Goal: Transaction & Acquisition: Download file/media

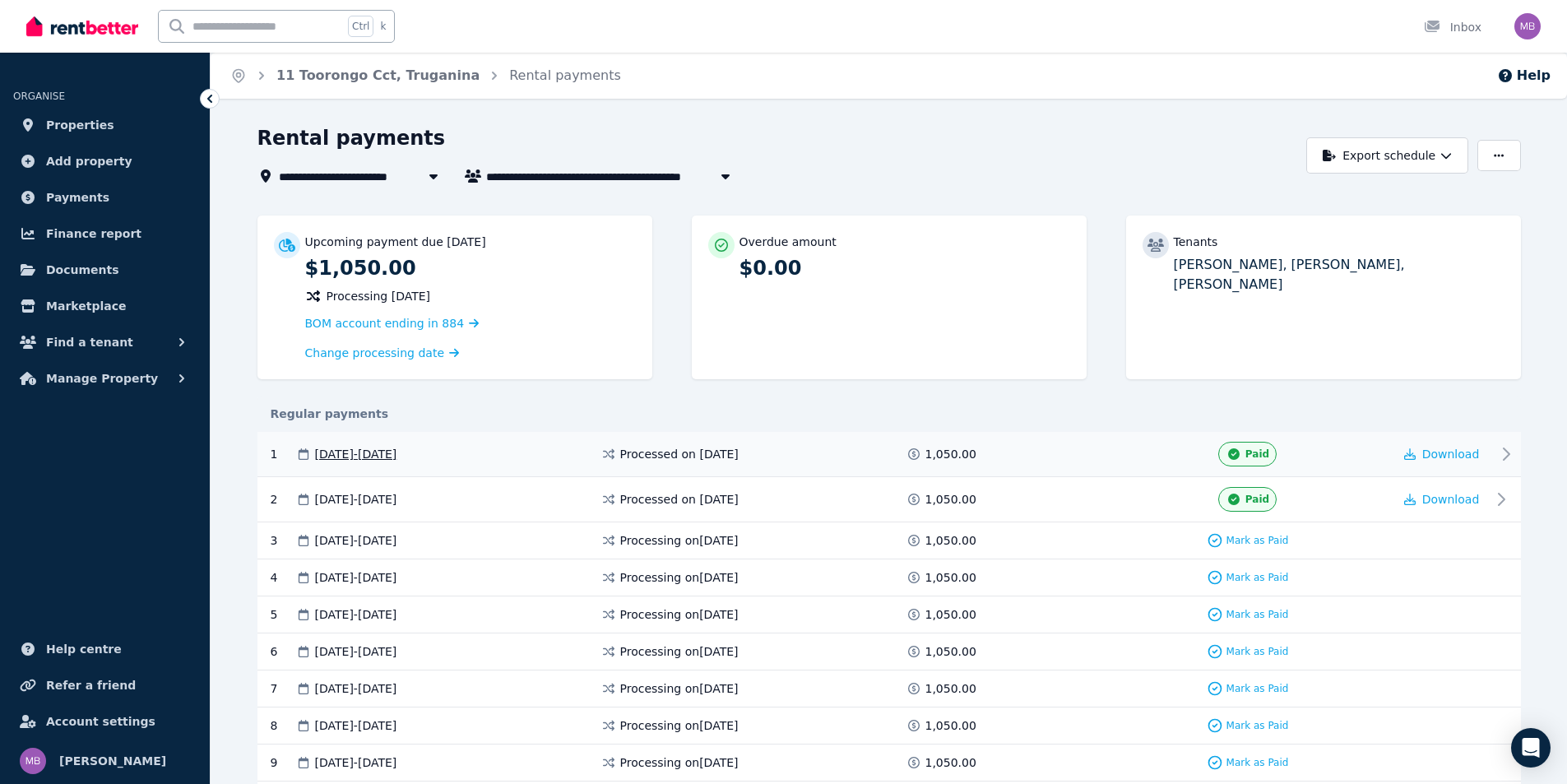
scroll to position [82, 0]
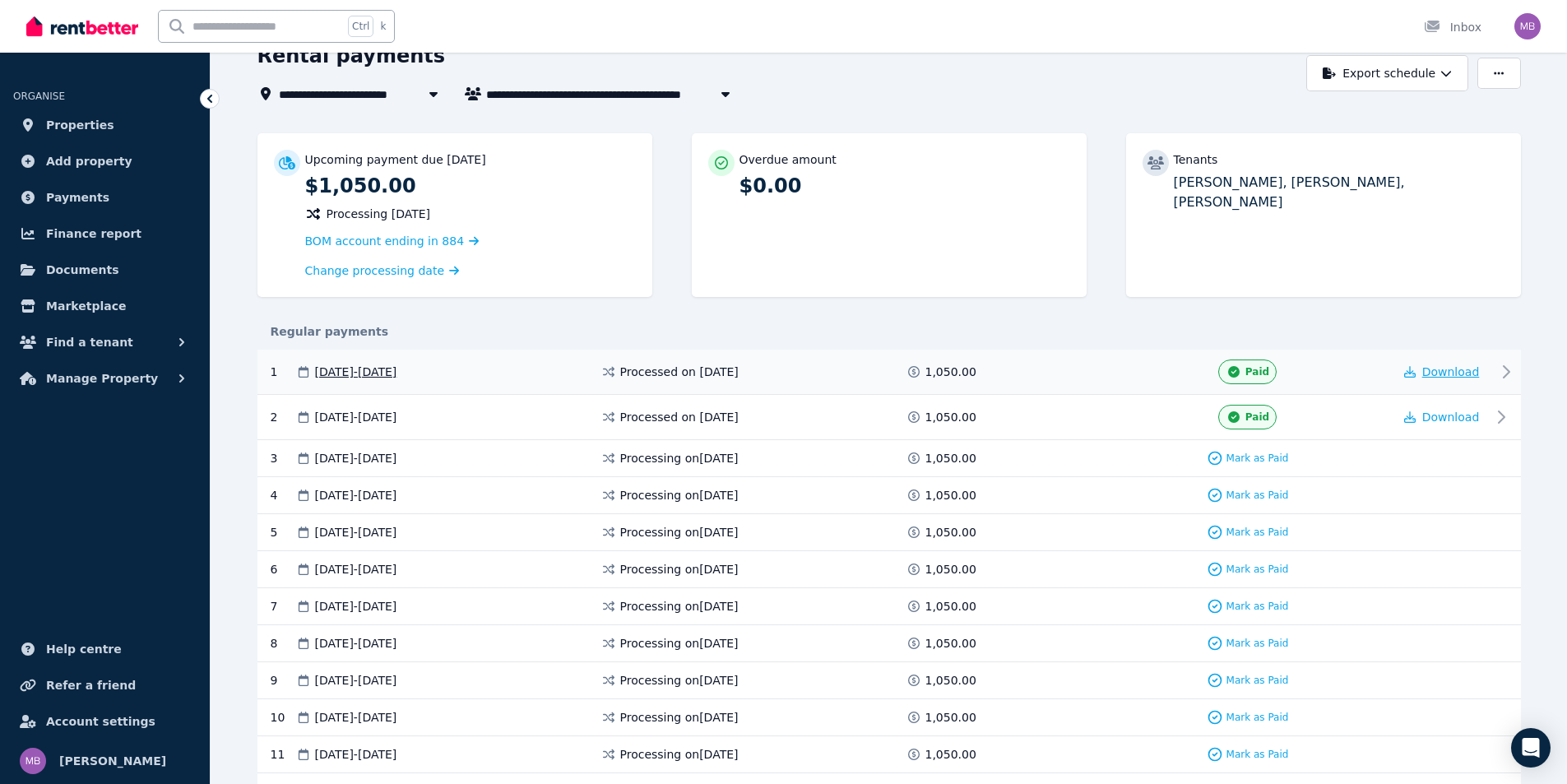
click at [1443, 375] on span "Download" at bounding box center [1451, 371] width 58 height 13
click at [1448, 367] on span "Download" at bounding box center [1451, 371] width 58 height 13
click at [1444, 418] on span "Download" at bounding box center [1451, 417] width 58 height 13
